Goal: Task Accomplishment & Management: Complete application form

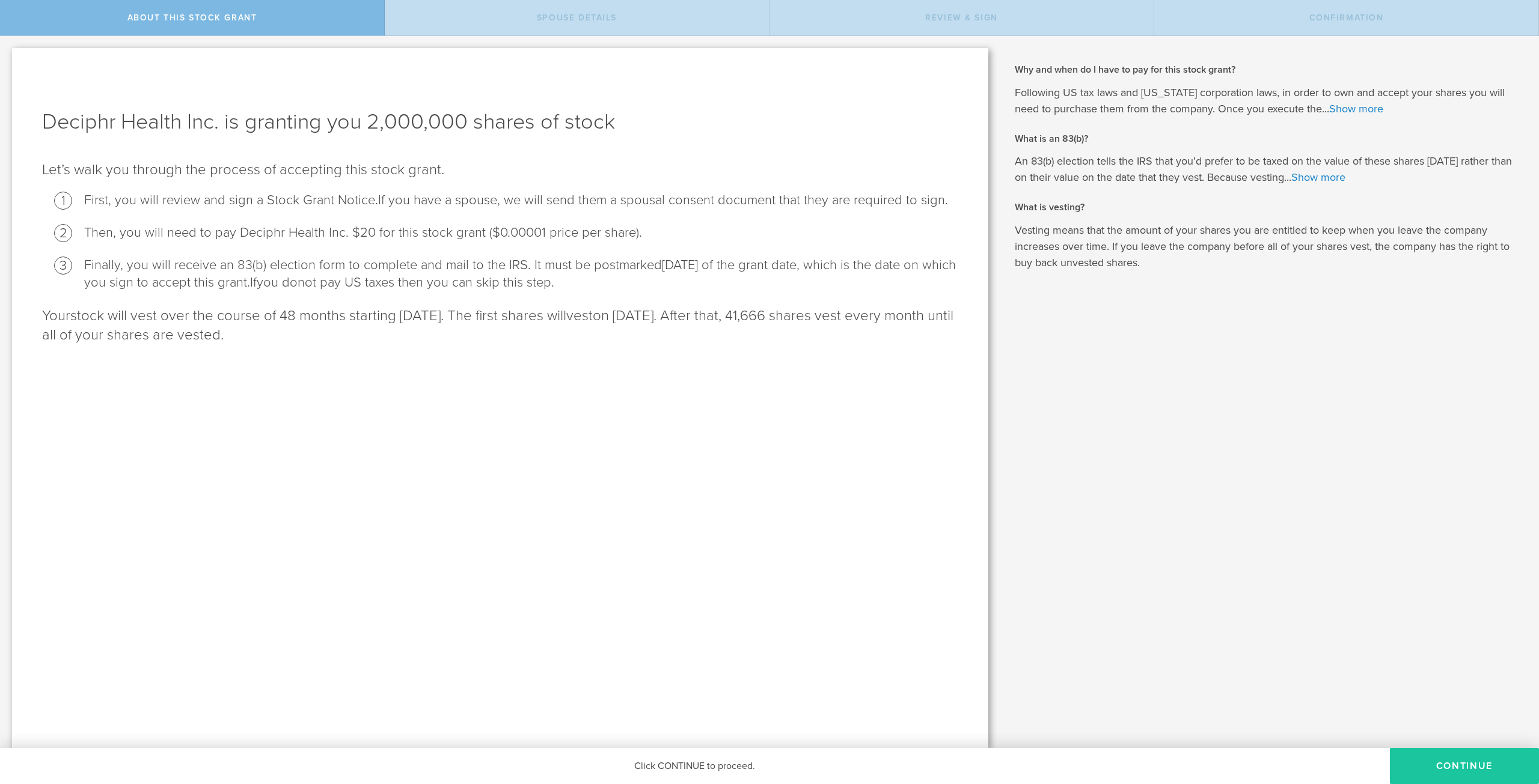
click at [1459, 764] on button "CONTINUE" at bounding box center [1465, 766] width 150 height 36
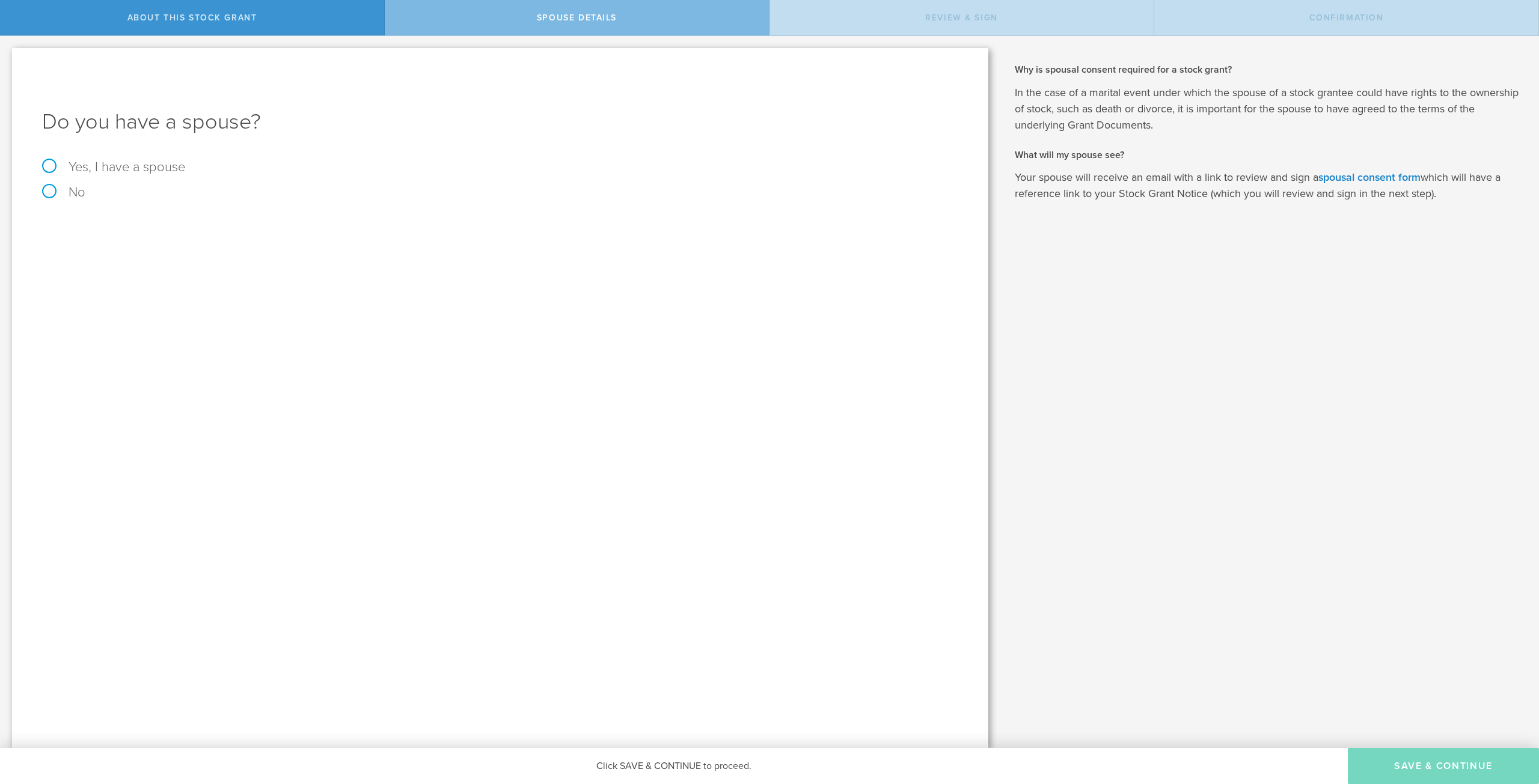
click at [122, 170] on label "Yes, I have a spouse" at bounding box center [499, 166] width 916 height 13
click at [8, 56] on input "Yes, I have a spouse" at bounding box center [4, 45] width 8 height 19
radio input "true"
click at [244, 270] on input "text" at bounding box center [542, 264] width 820 height 18
type input "[PERSON_NAME] [PERSON_NAME]"
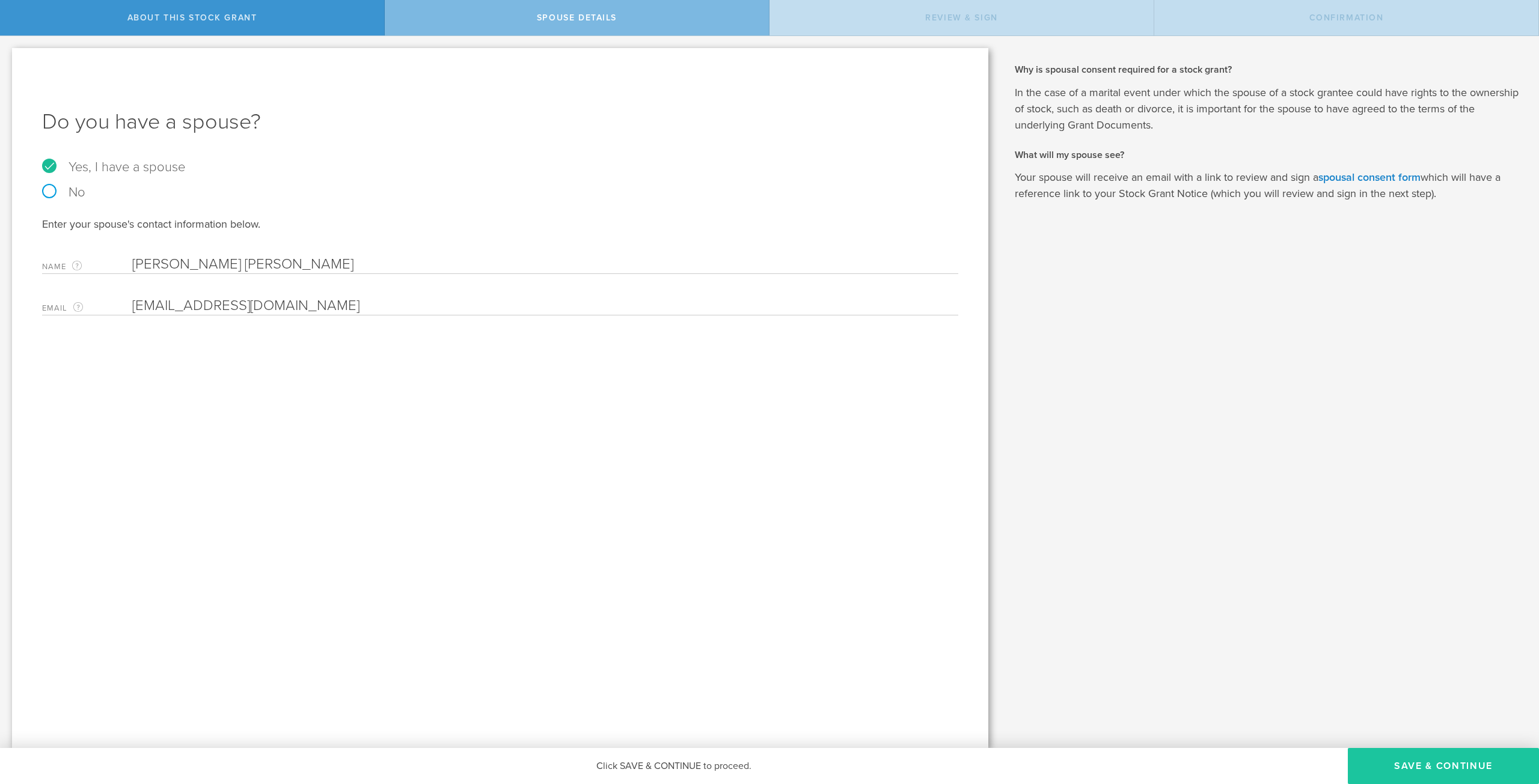
type input "[EMAIL_ADDRESS][DOMAIN_NAME]"
click at [1465, 769] on button "Save & Continue" at bounding box center [1444, 766] width 191 height 36
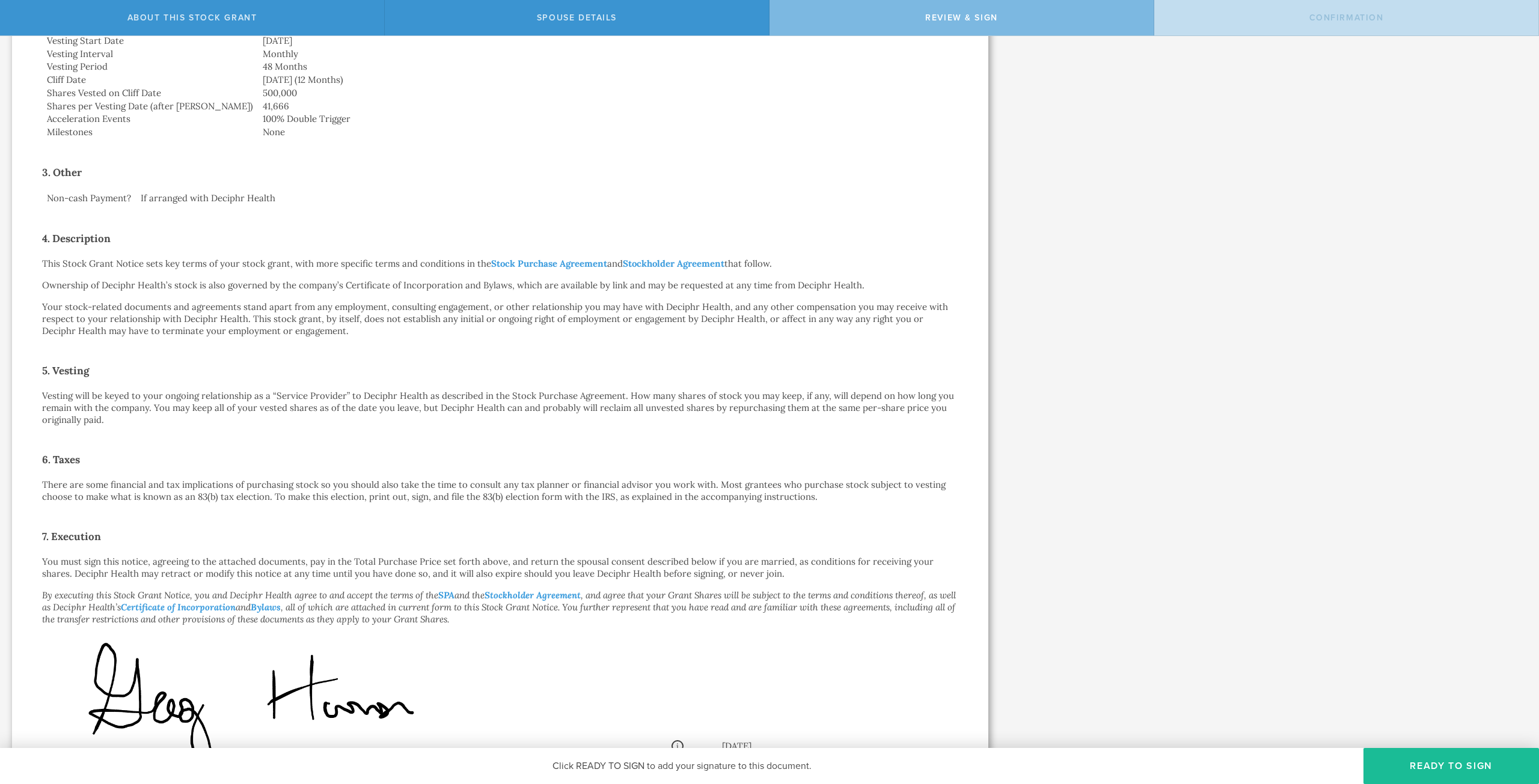
scroll to position [480, 0]
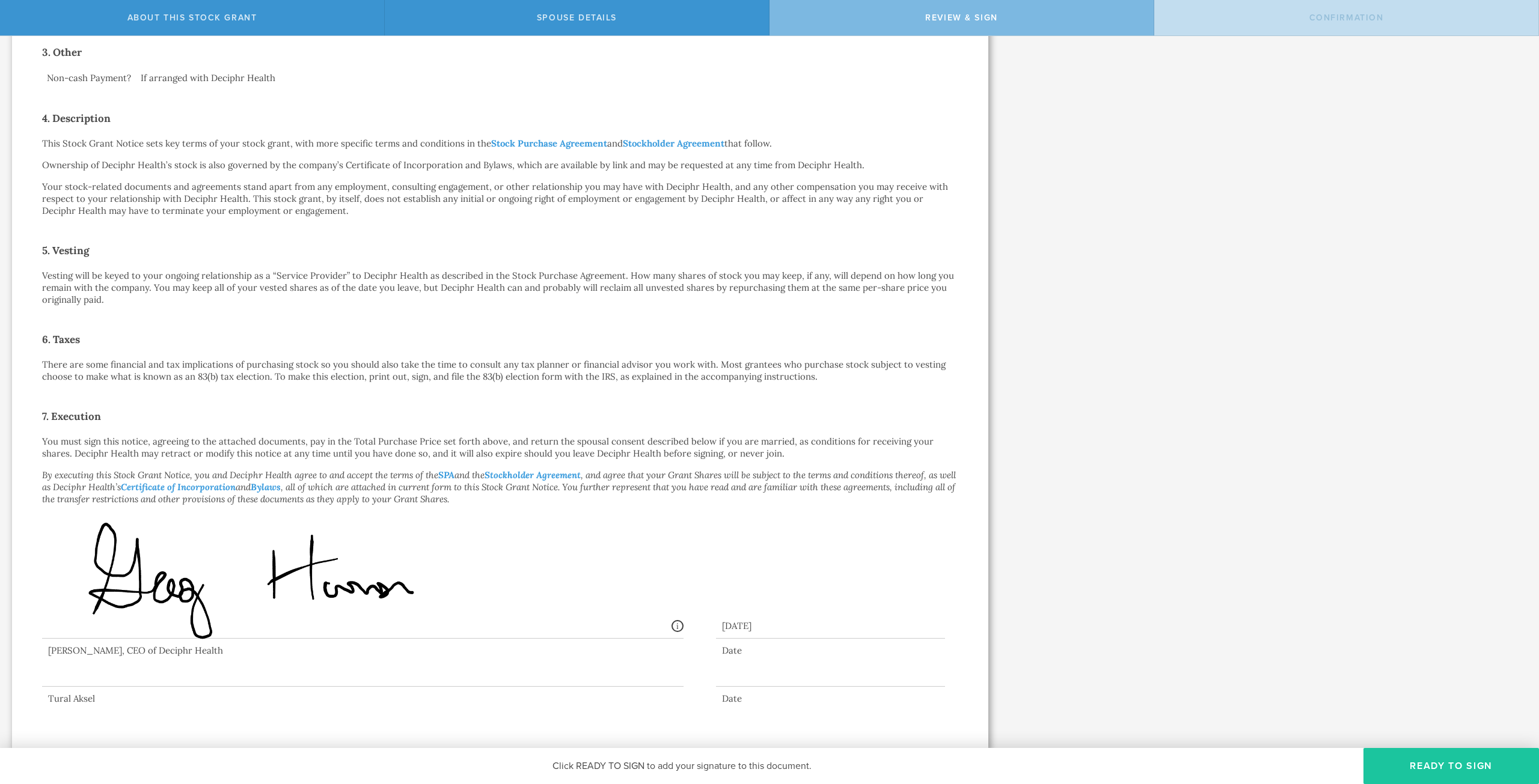
click at [1390, 759] on button "Ready to Sign" at bounding box center [1451, 766] width 175 height 36
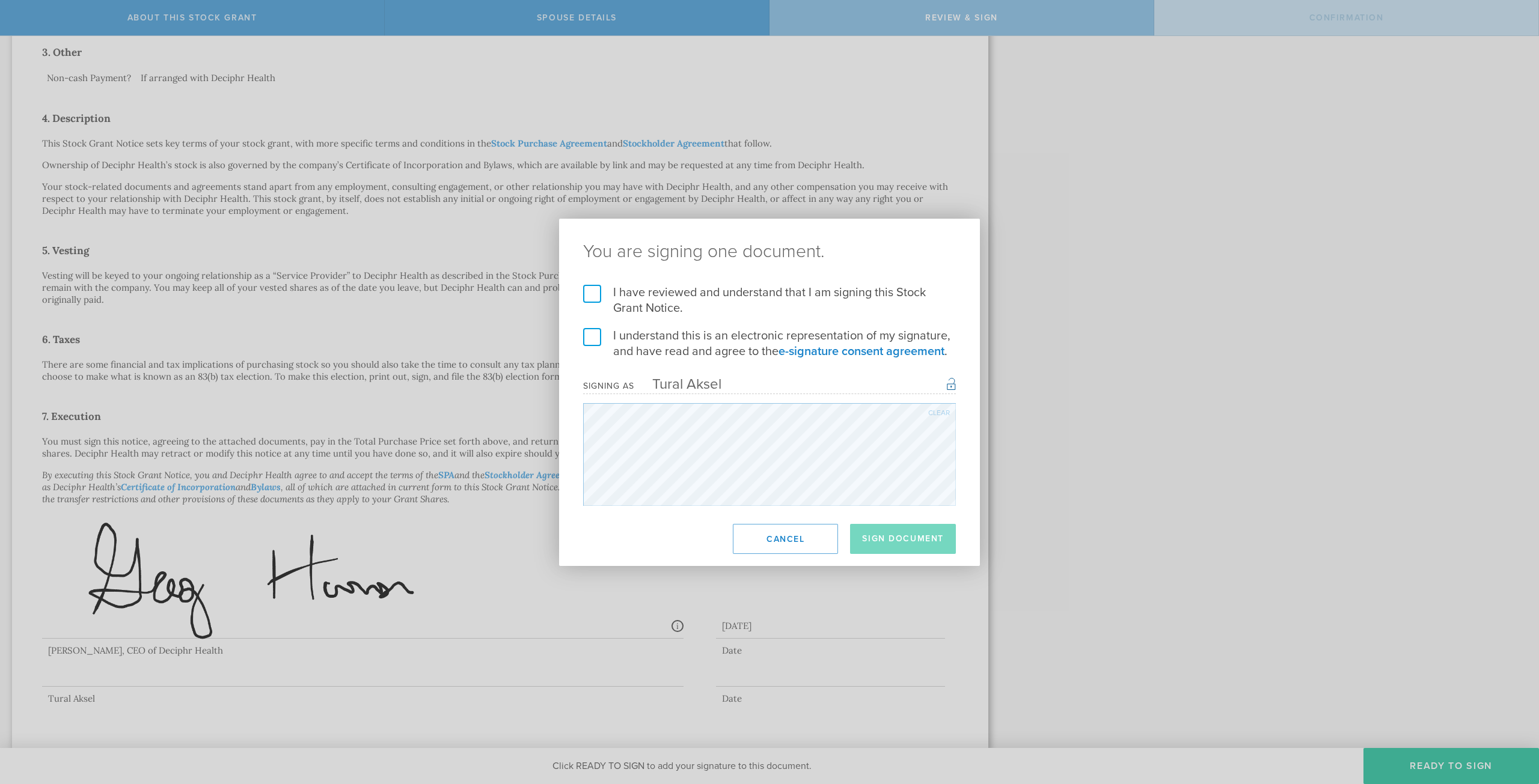
click at [597, 285] on label "I have reviewed and understand that I am signing this Stock Grant Notice." at bounding box center [770, 300] width 373 height 31
click at [0, 0] on input "I have reviewed and understand that I am signing this Stock Grant Notice." at bounding box center [0, 0] width 0 height 0
click at [593, 334] on label "I understand this is an electronic representation of my signature, and have rea…" at bounding box center [770, 343] width 373 height 31
click at [0, 0] on input "I understand this is an electronic representation of my signature, and have rea…" at bounding box center [0, 0] width 0 height 0
click at [916, 537] on button "Sign Document" at bounding box center [903, 539] width 106 height 30
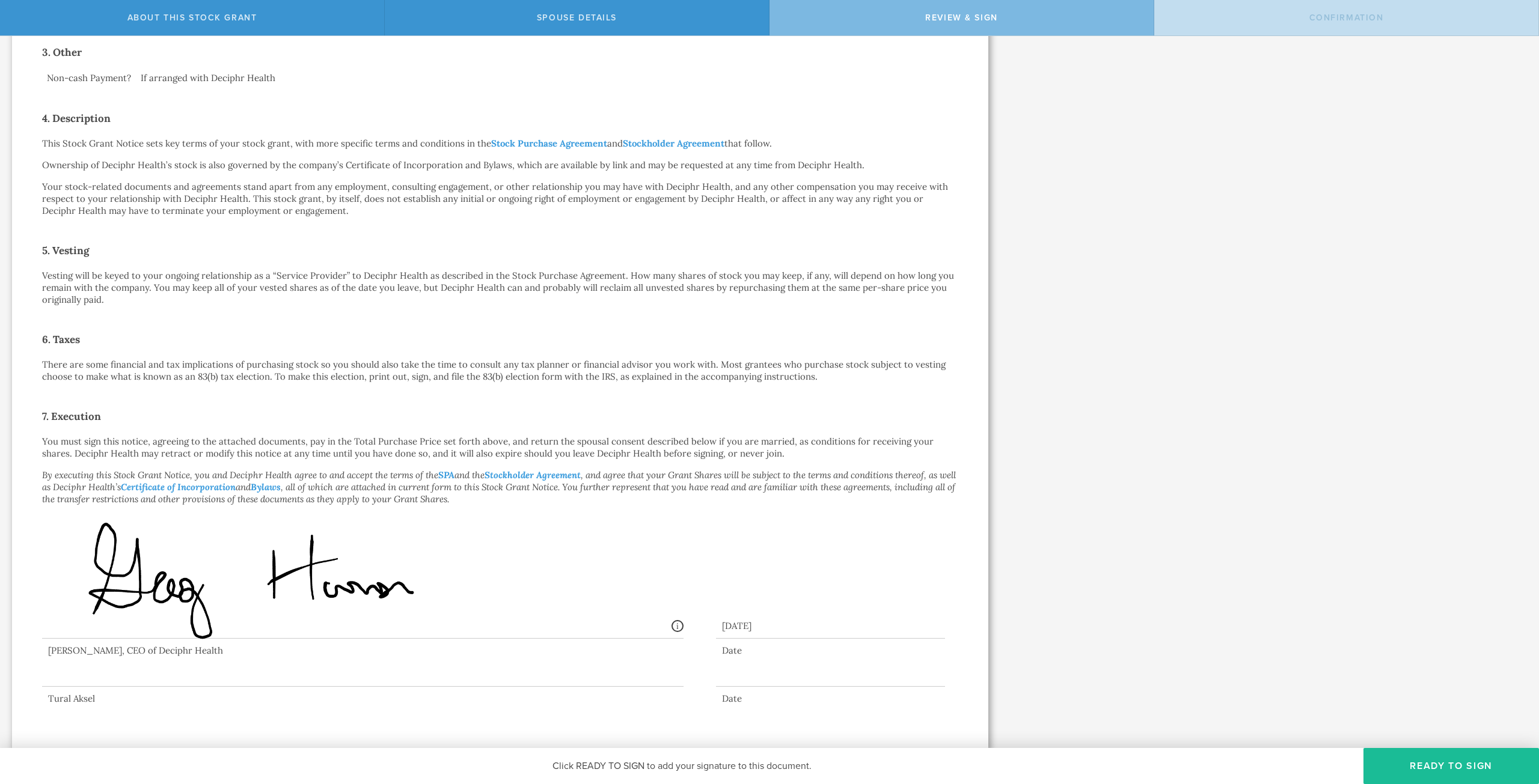
scroll to position [0, 0]
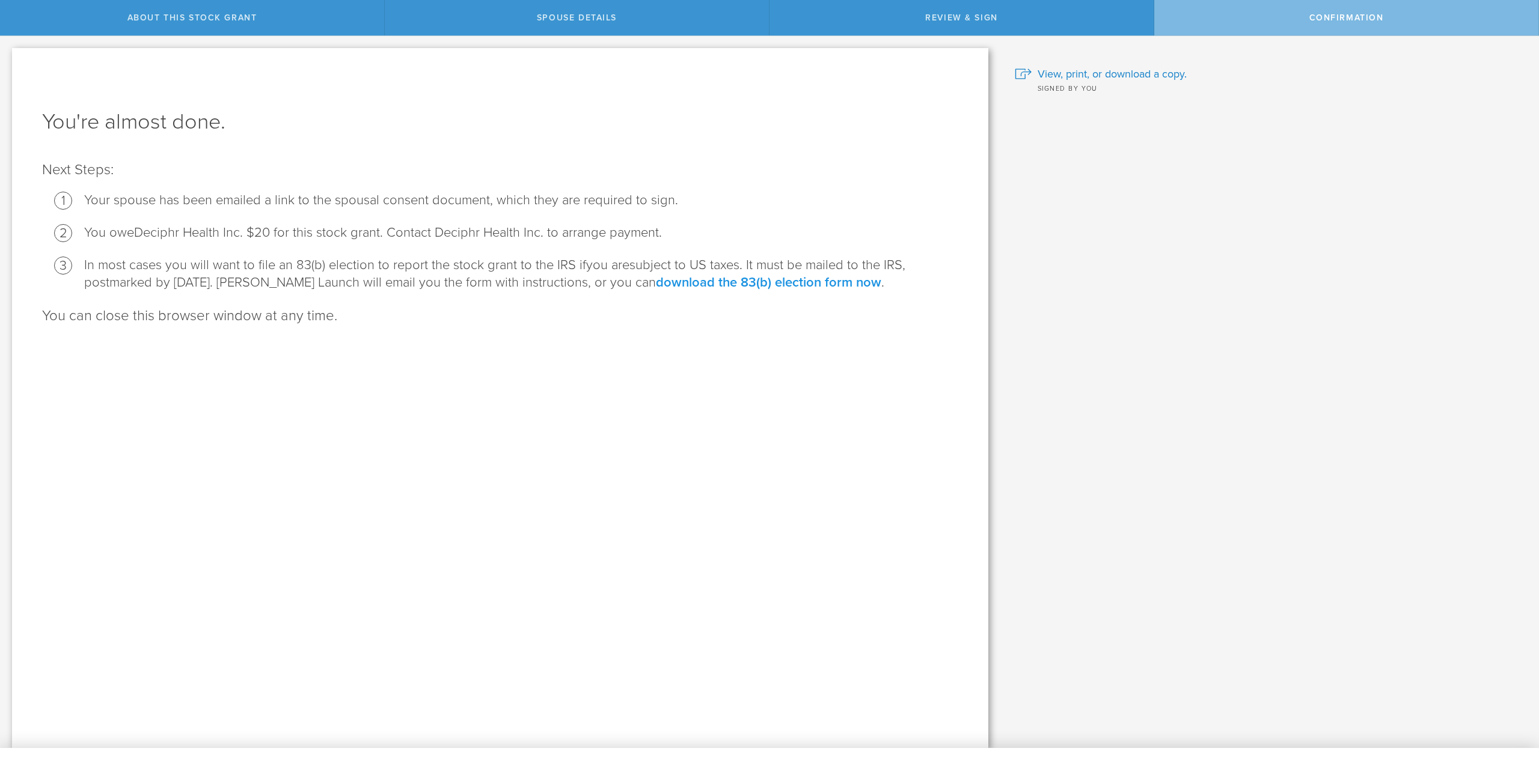
click at [772, 290] on link "download the 83(b) election form now" at bounding box center [769, 283] width 225 height 16
